Goal: Task Accomplishment & Management: Use online tool/utility

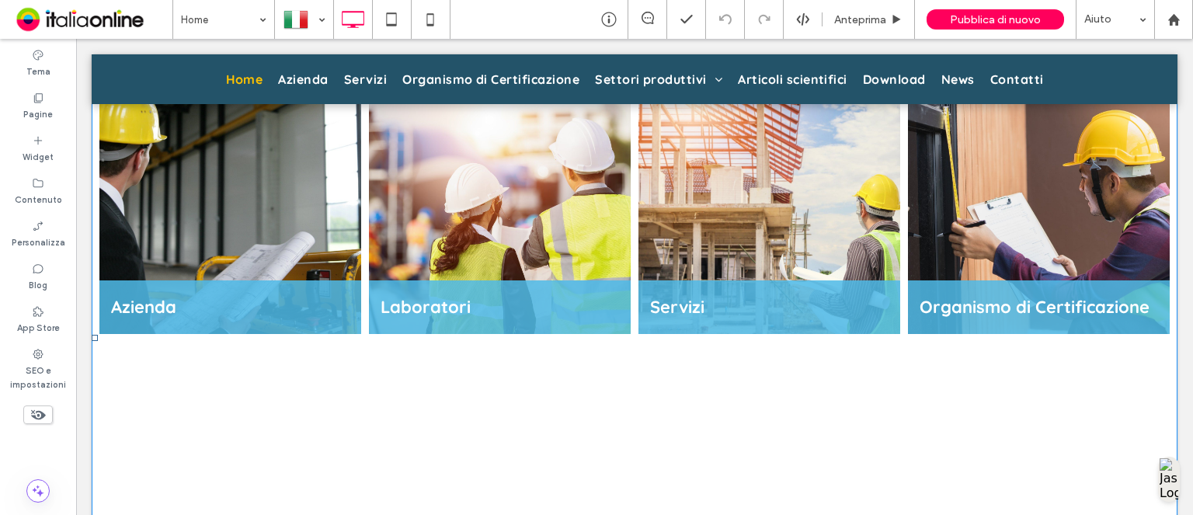
scroll to position [1553, 0]
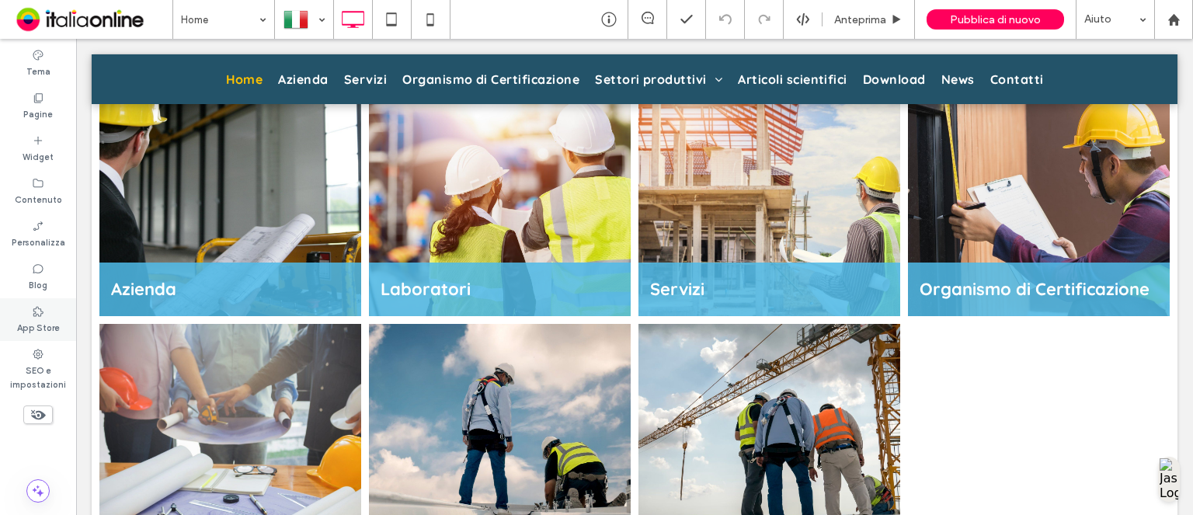
click at [39, 338] on div "App Store" at bounding box center [38, 319] width 76 height 43
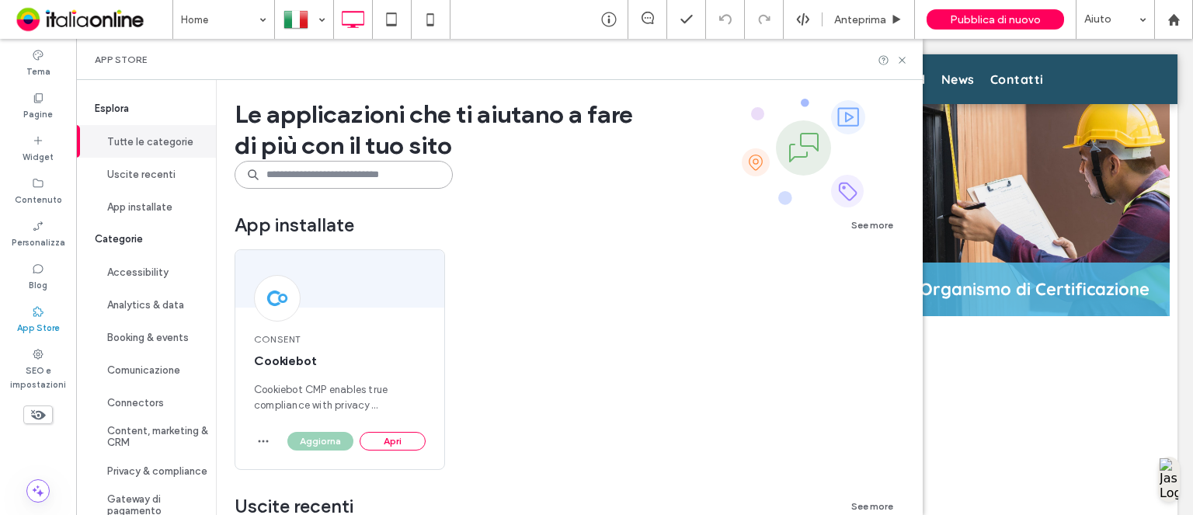
click at [322, 176] on input at bounding box center [344, 175] width 218 height 28
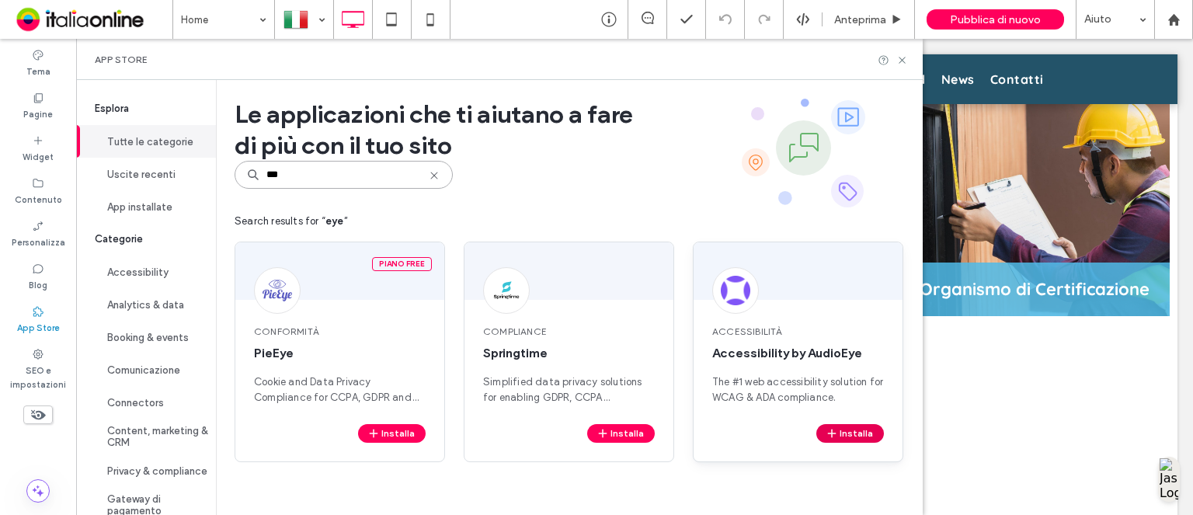
type input "***"
click at [830, 431] on icon "button" at bounding box center [832, 433] width 12 height 12
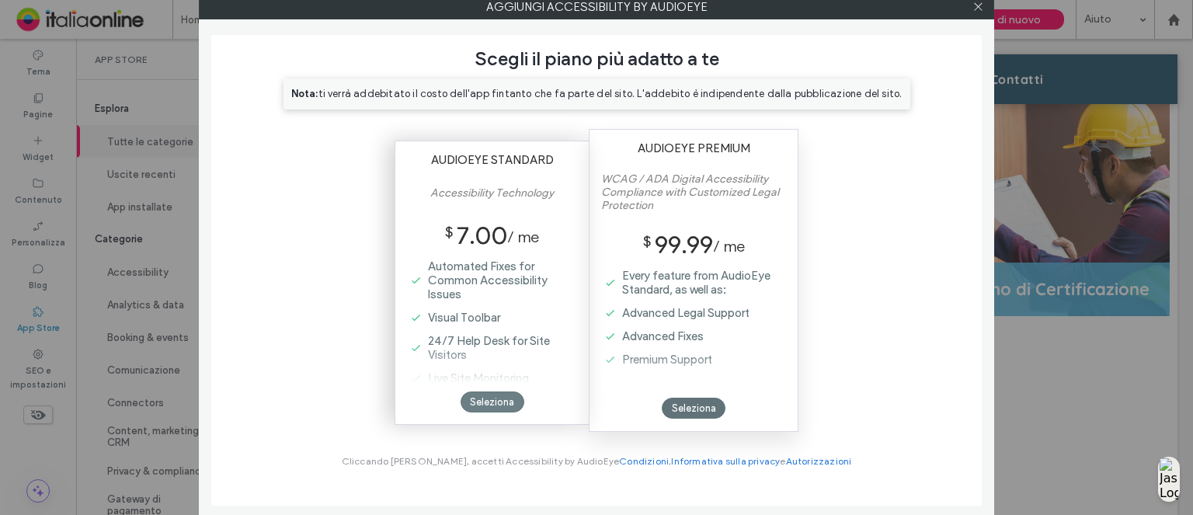
click at [473, 403] on div "Seleziona" at bounding box center [493, 401] width 64 height 21
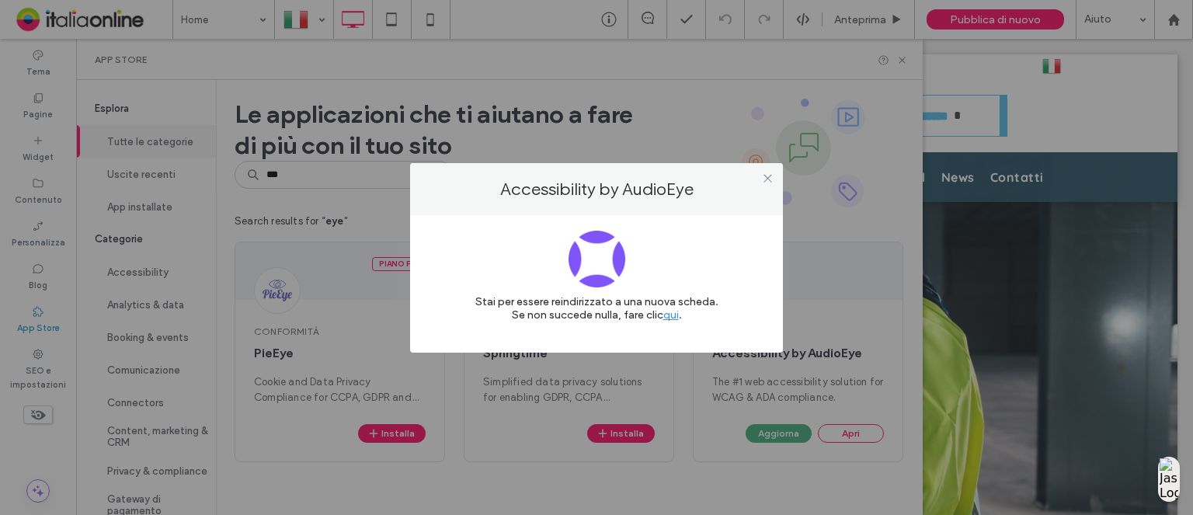
scroll to position [0, 0]
click at [769, 177] on icon at bounding box center [768, 178] width 12 height 12
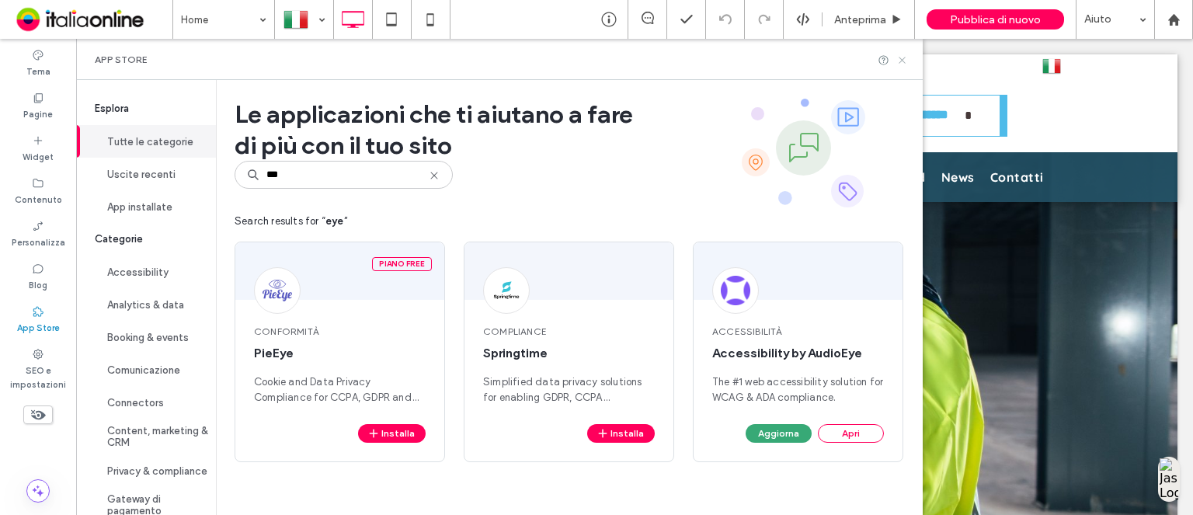
click at [898, 61] on icon at bounding box center [902, 60] width 12 height 12
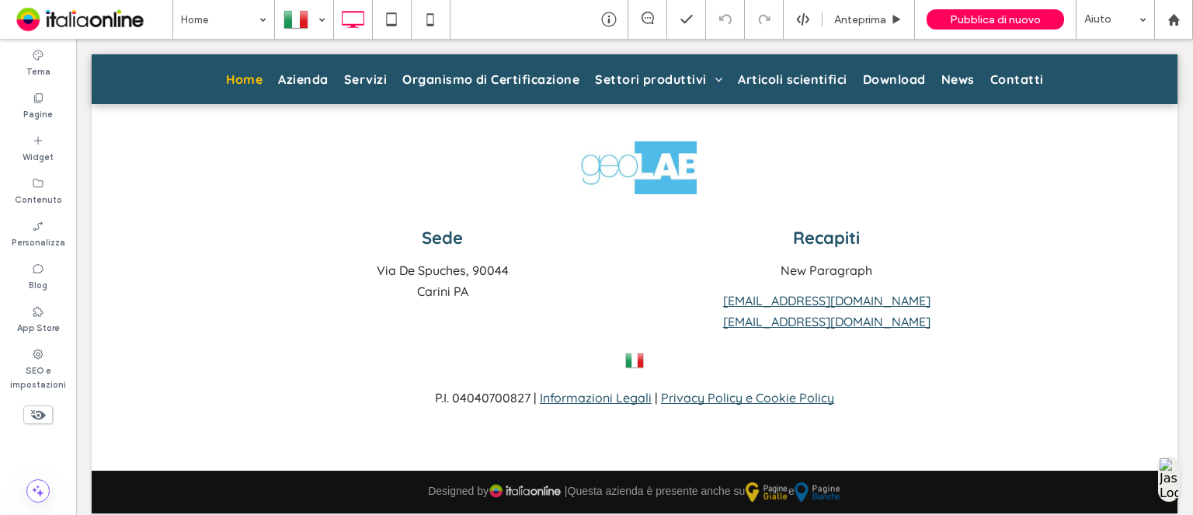
scroll to position [2371, 0]
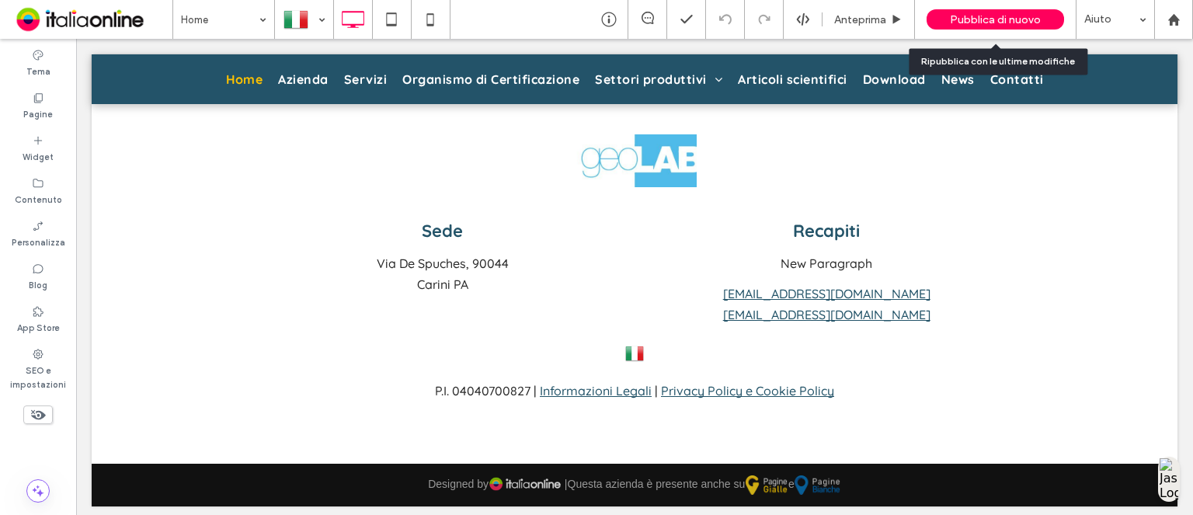
click at [990, 21] on span "Pubblica di nuovo" at bounding box center [995, 19] width 91 height 13
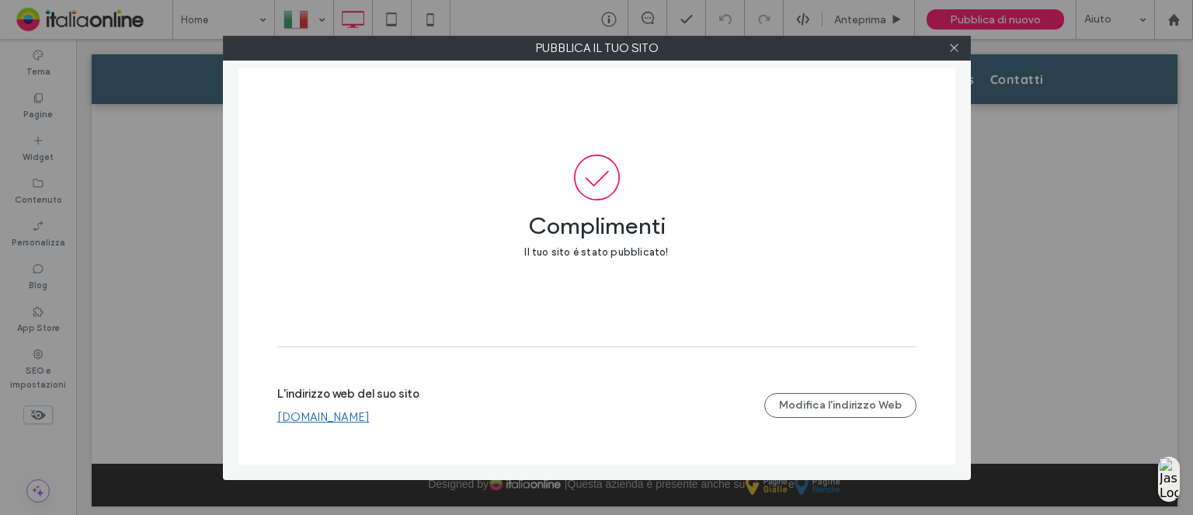
click at [344, 420] on link "www.geolab-srl.it" at bounding box center [323, 417] width 92 height 14
click at [954, 48] on use at bounding box center [954, 48] width 8 height 8
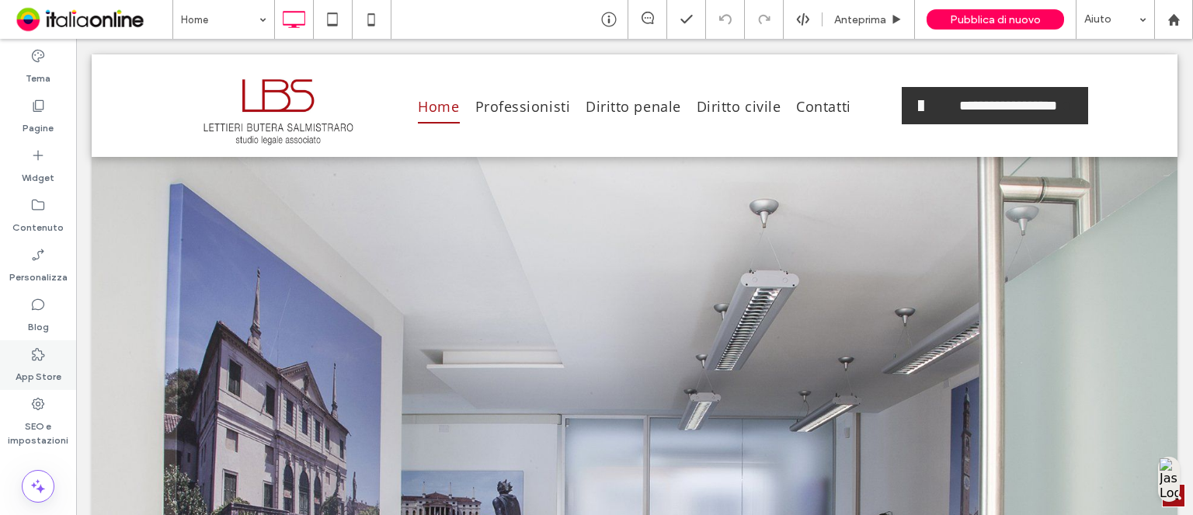
click at [43, 361] on icon at bounding box center [38, 354] width 16 height 16
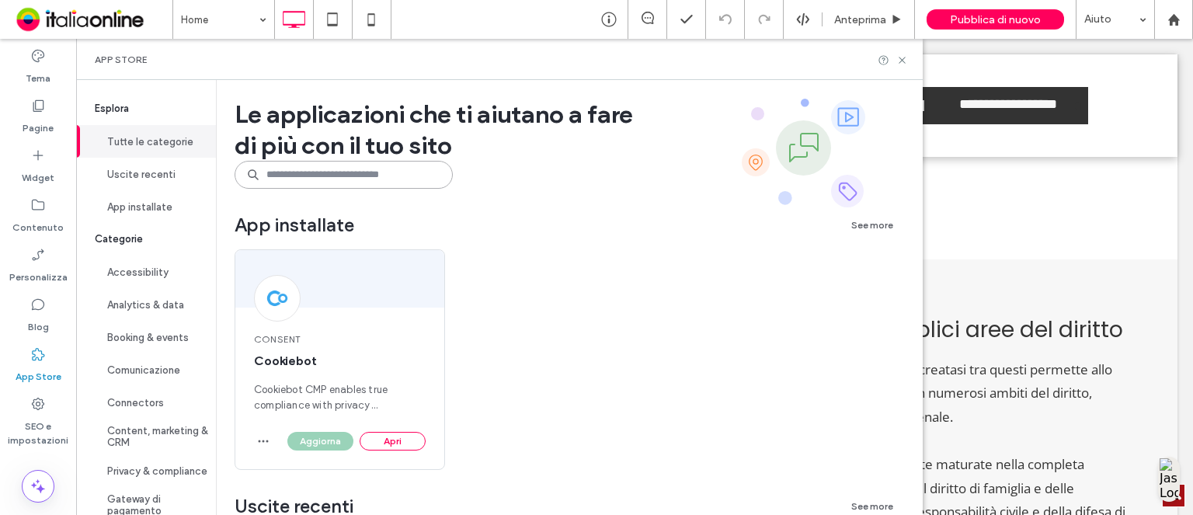
click at [301, 177] on input at bounding box center [344, 175] width 218 height 28
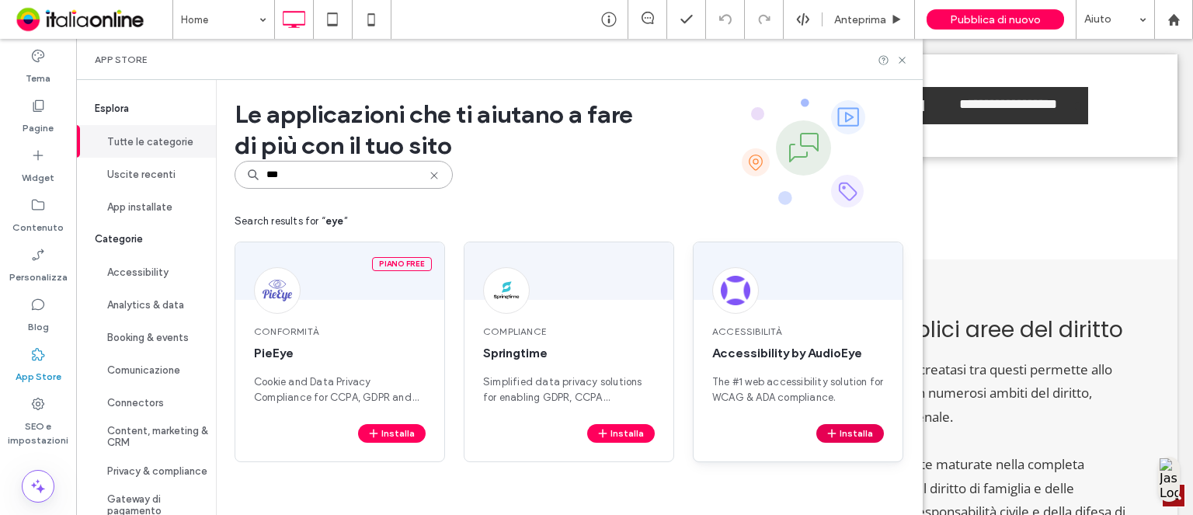
type input "***"
click at [865, 428] on button "Installa" at bounding box center [850, 433] width 68 height 19
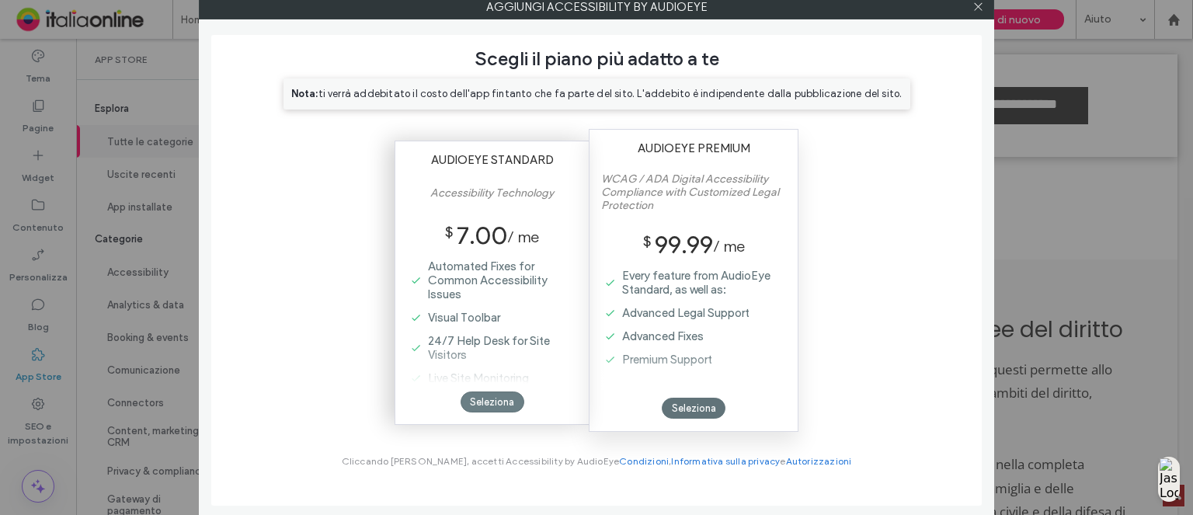
click at [507, 400] on div "Seleziona" at bounding box center [493, 401] width 64 height 21
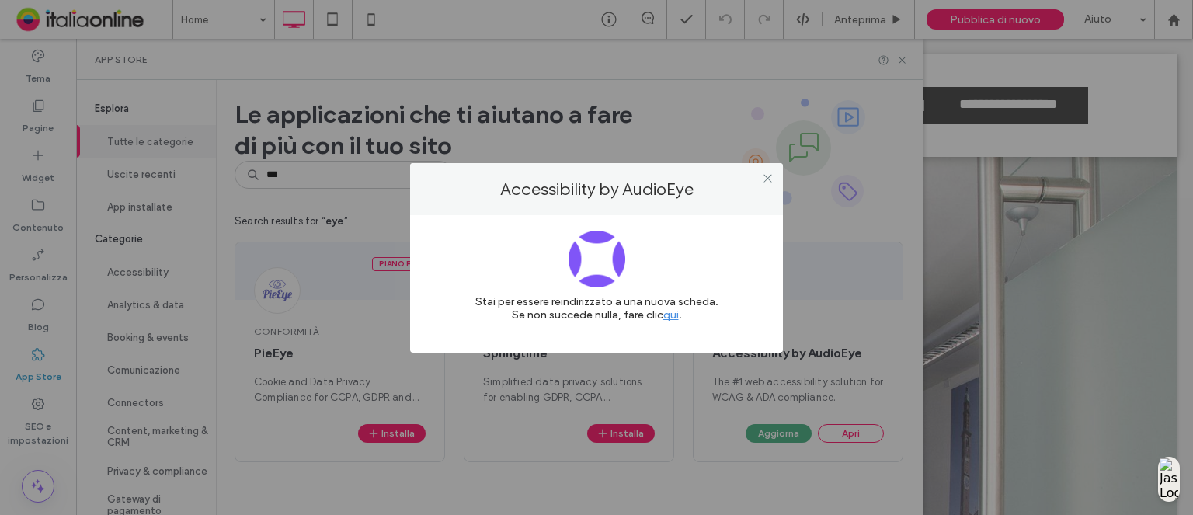
drag, startPoint x: 762, startPoint y: 176, endPoint x: 822, endPoint y: 143, distance: 68.5
click at [762, 176] on icon at bounding box center [768, 178] width 12 height 12
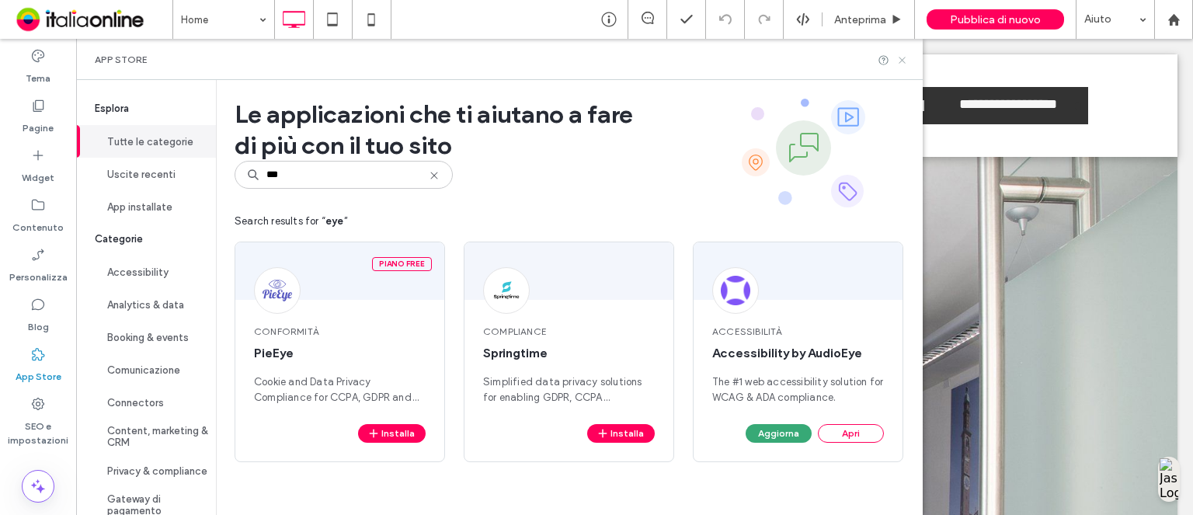
click at [899, 59] on icon at bounding box center [902, 60] width 12 height 12
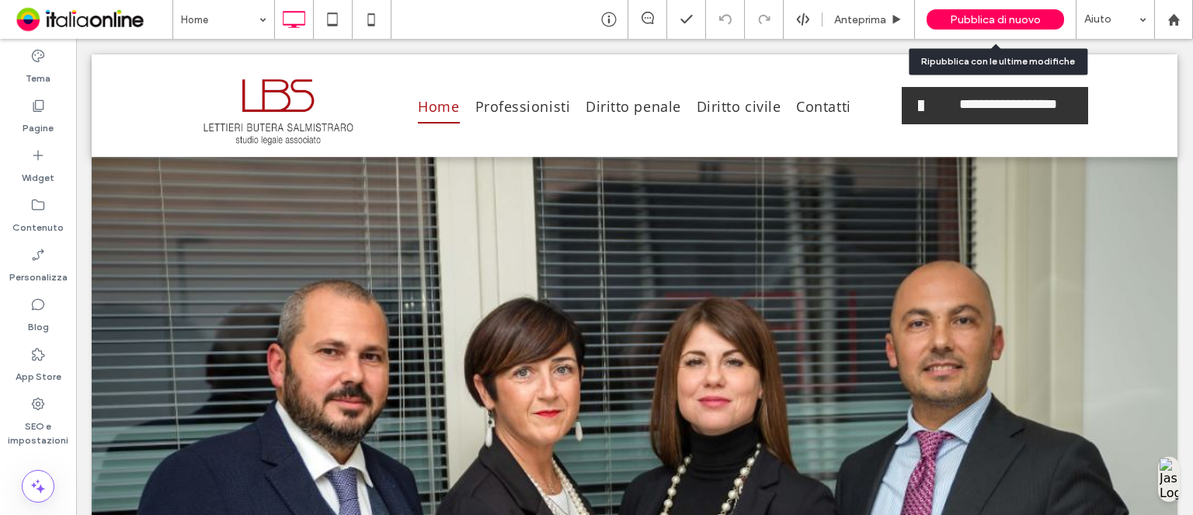
click at [947, 19] on div "Pubblica di nuovo" at bounding box center [995, 19] width 137 height 20
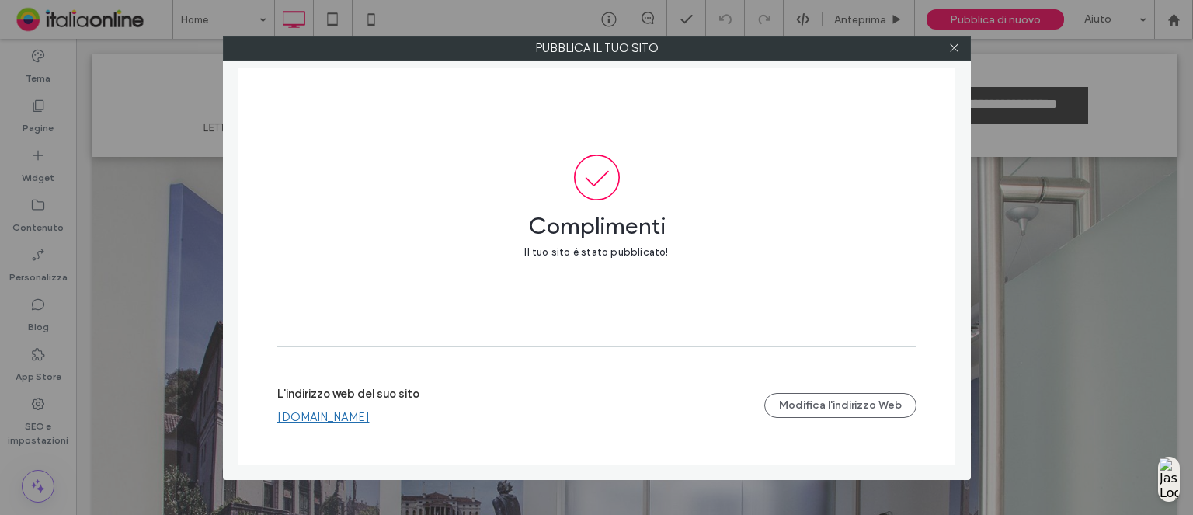
click at [961, 46] on div at bounding box center [954, 48] width 23 height 23
click at [957, 46] on icon at bounding box center [954, 48] width 12 height 12
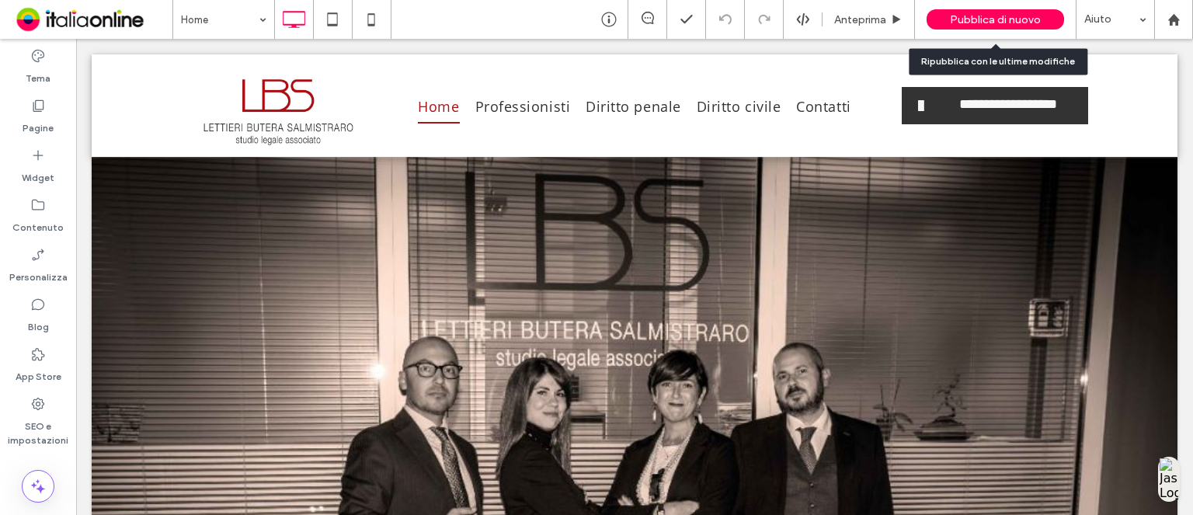
click at [962, 12] on div "Pubblica di nuovo" at bounding box center [995, 19] width 137 height 20
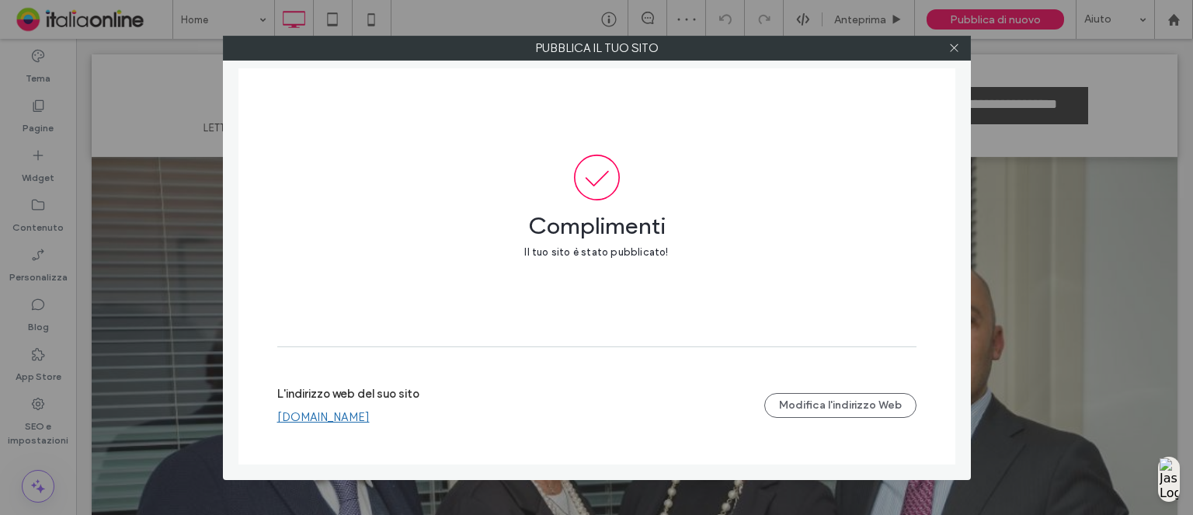
click at [354, 419] on link "[DOMAIN_NAME]" at bounding box center [323, 417] width 92 height 14
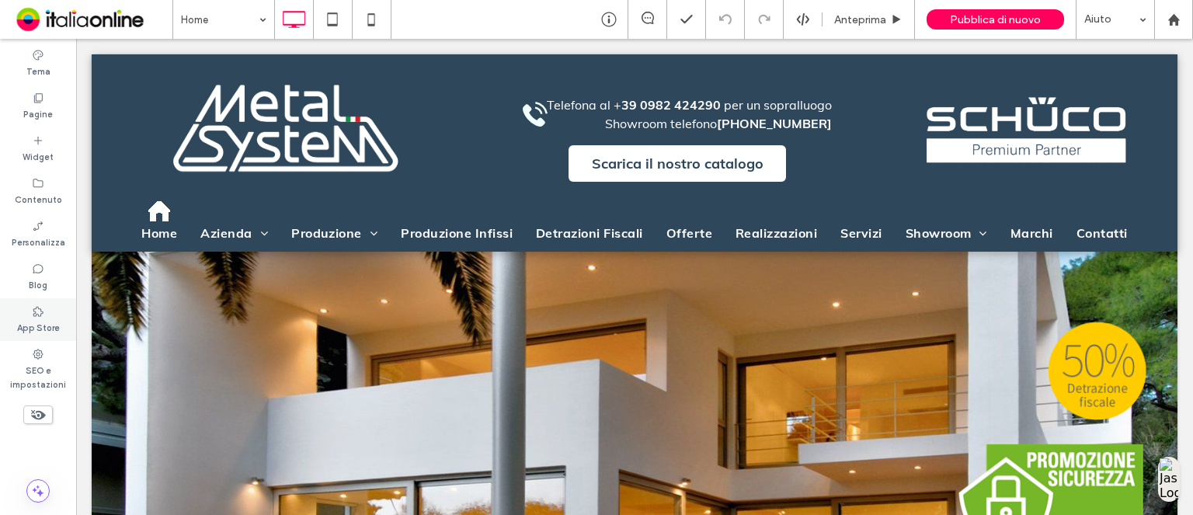
click at [22, 321] on label "App Store" at bounding box center [38, 326] width 43 height 17
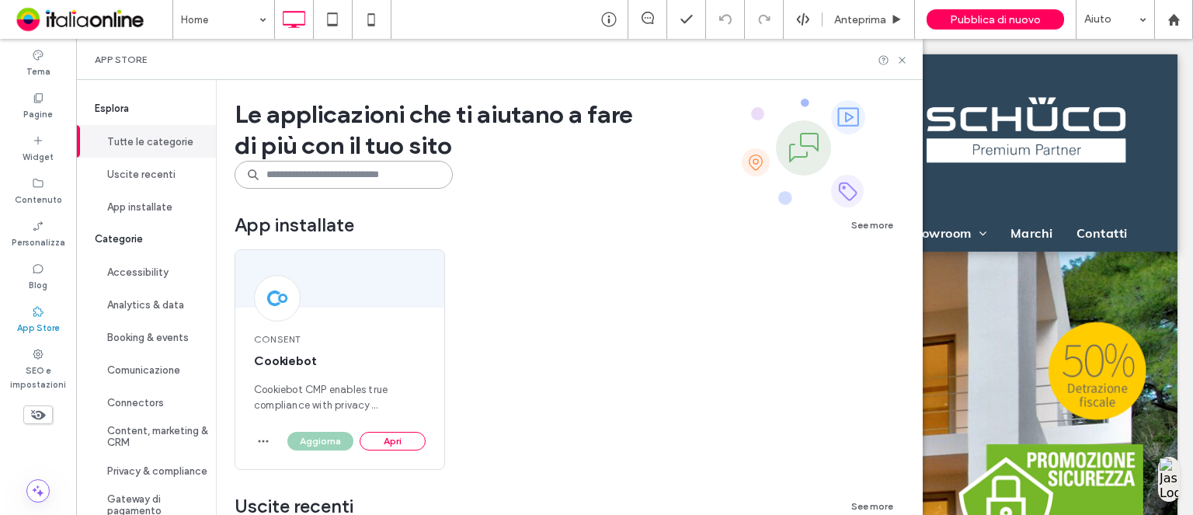
click at [354, 167] on input at bounding box center [344, 175] width 218 height 28
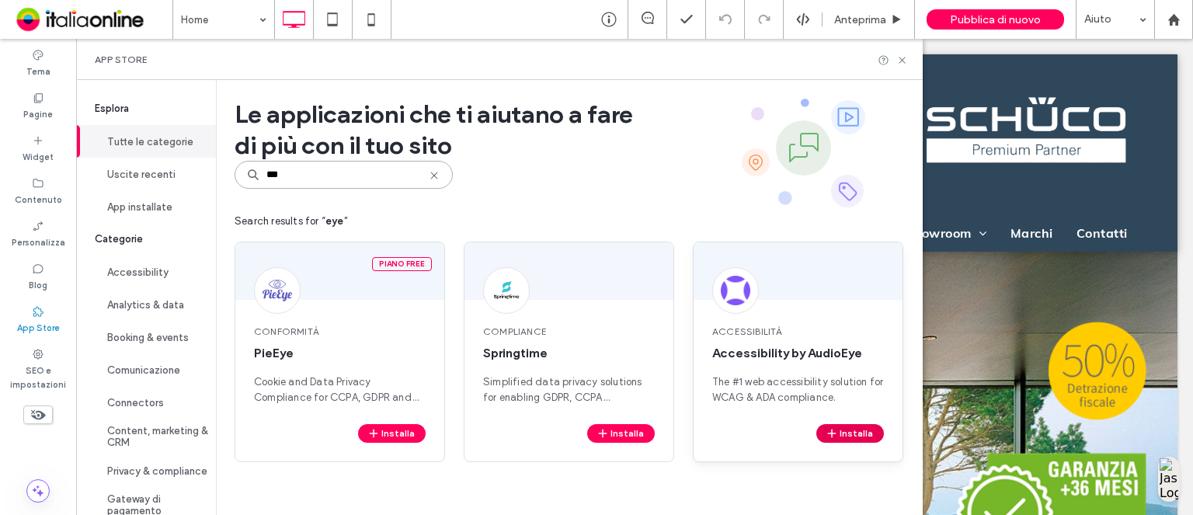
type input "***"
click at [833, 435] on icon "button" at bounding box center [832, 433] width 12 height 12
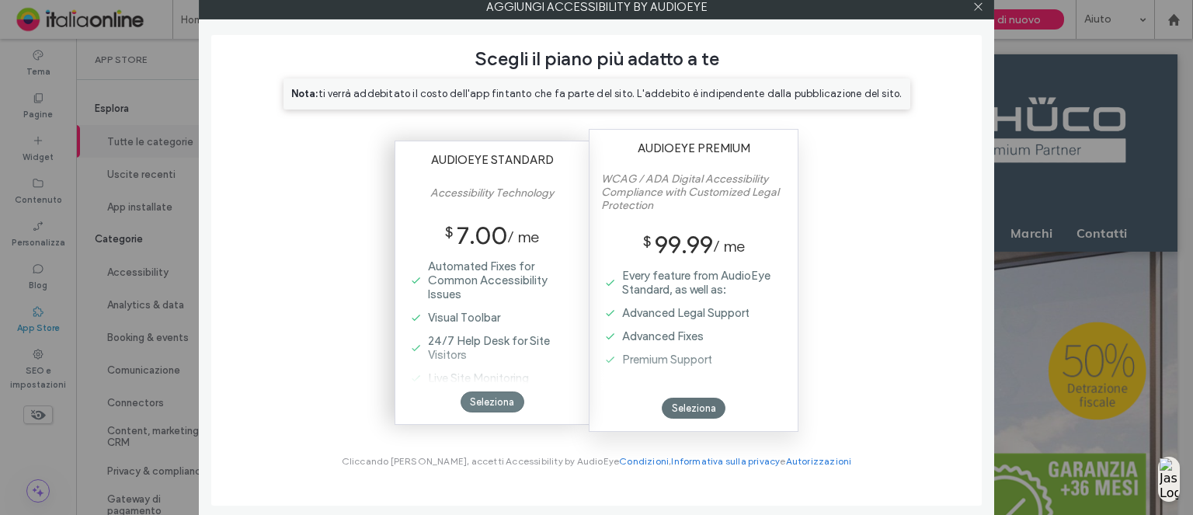
click at [508, 398] on div "Seleziona" at bounding box center [493, 401] width 64 height 21
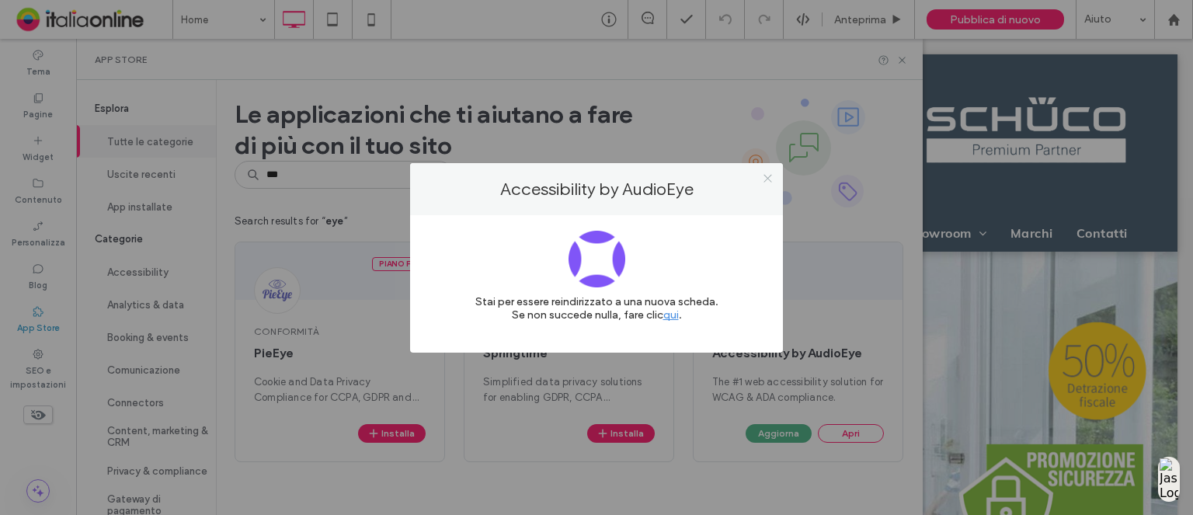
click at [765, 171] on span at bounding box center [768, 178] width 12 height 23
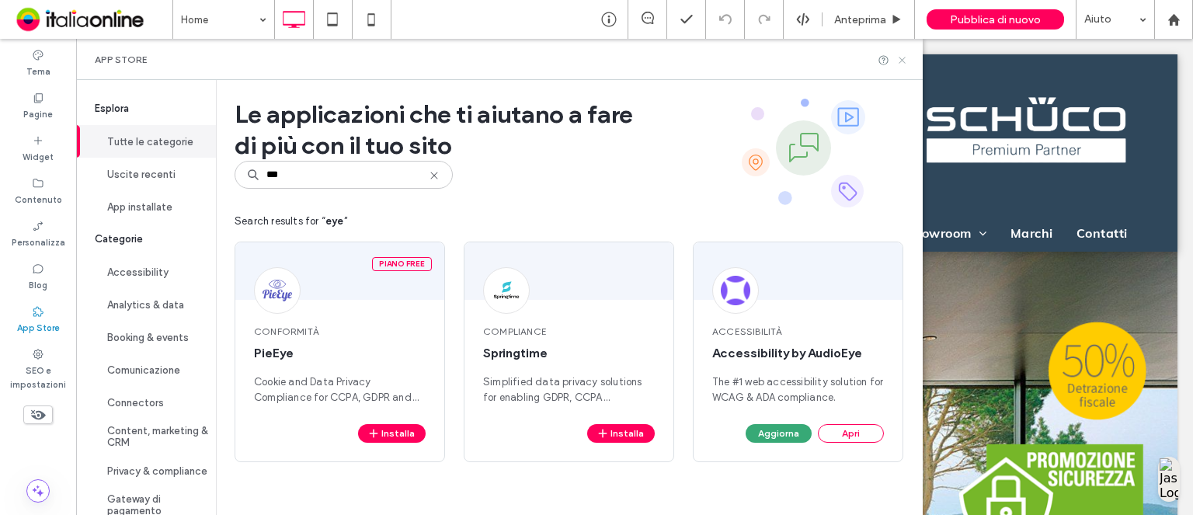
click at [904, 55] on icon at bounding box center [902, 60] width 12 height 12
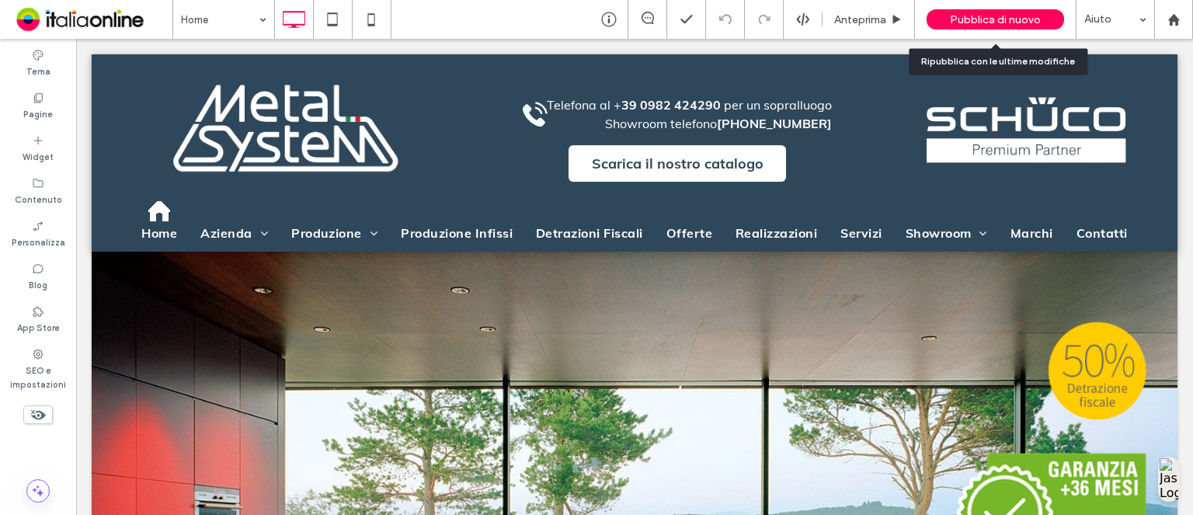
click at [954, 26] on div "Pubblica di nuovo" at bounding box center [995, 19] width 137 height 20
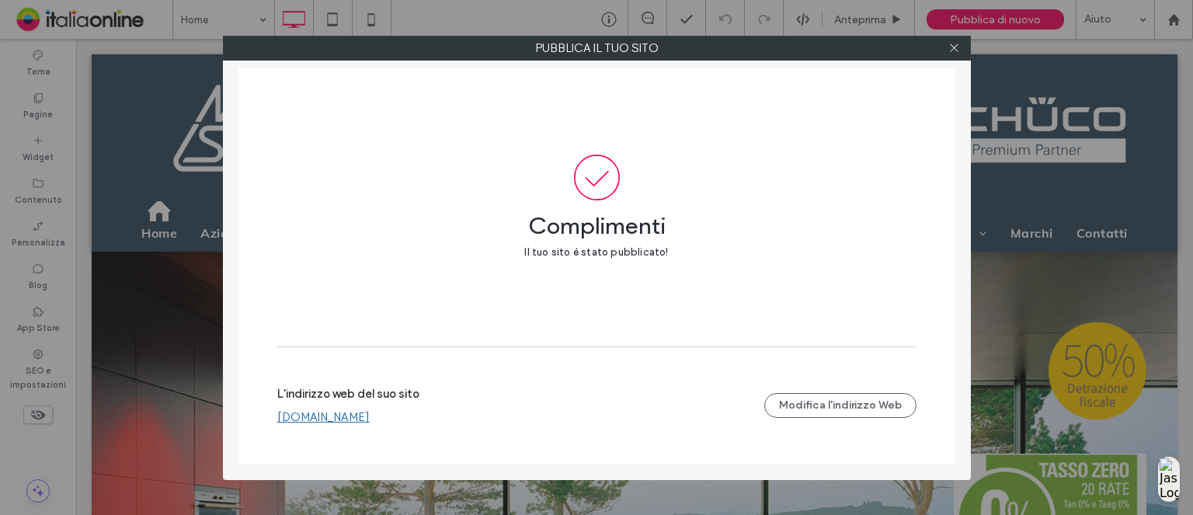
click at [352, 423] on link "www.metal-system.it" at bounding box center [323, 417] width 92 height 14
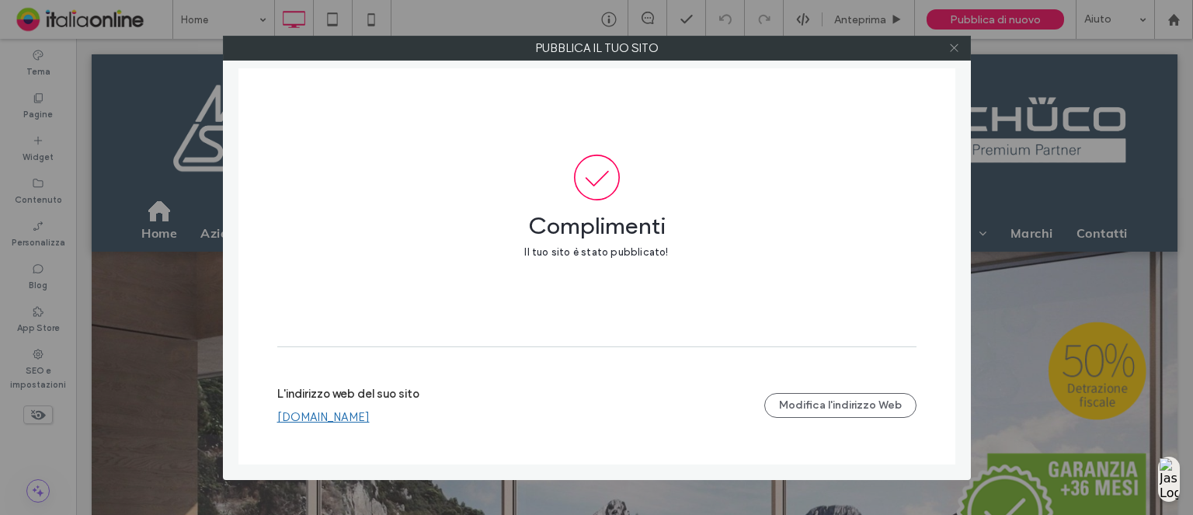
click at [959, 54] on span at bounding box center [954, 48] width 12 height 23
